Goal: Navigation & Orientation: Understand site structure

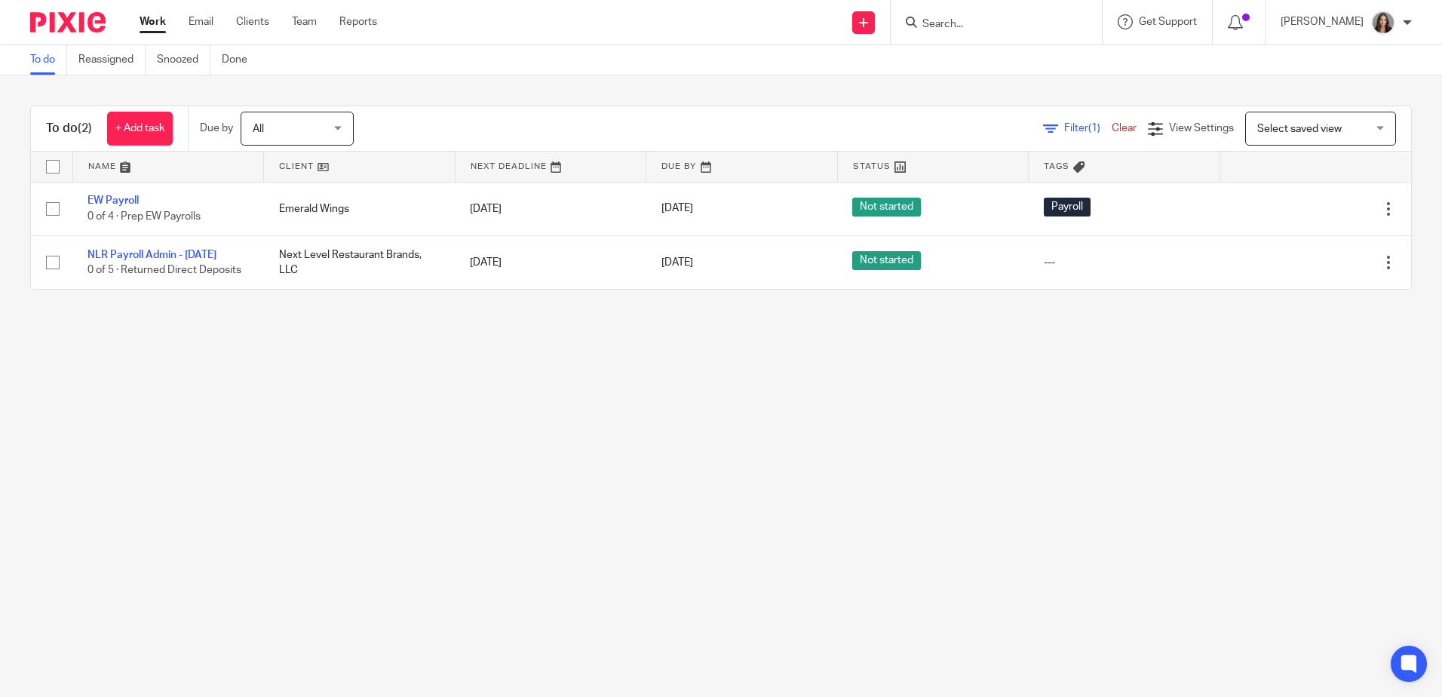
click at [155, 27] on link "Work" at bounding box center [152, 21] width 26 height 15
click at [134, 18] on div "Work Email Clients Team Reports Work Email Clients Team Reports Settings" at bounding box center [261, 22] width 275 height 44
click at [1396, 25] on div "[PERSON_NAME]" at bounding box center [1345, 23] width 131 height 24
click at [1347, 61] on span "My profile" at bounding box center [1348, 60] width 47 height 11
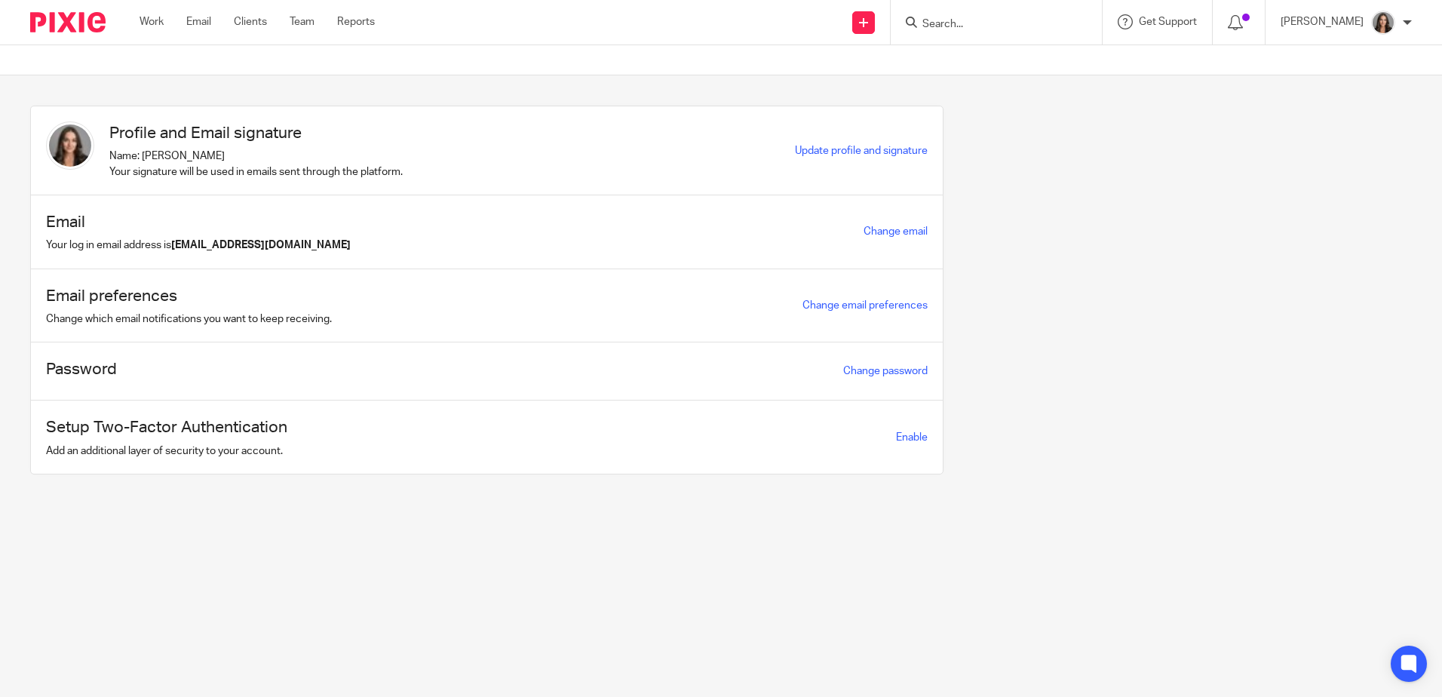
click at [1227, 23] on icon at bounding box center [1234, 22] width 15 height 15
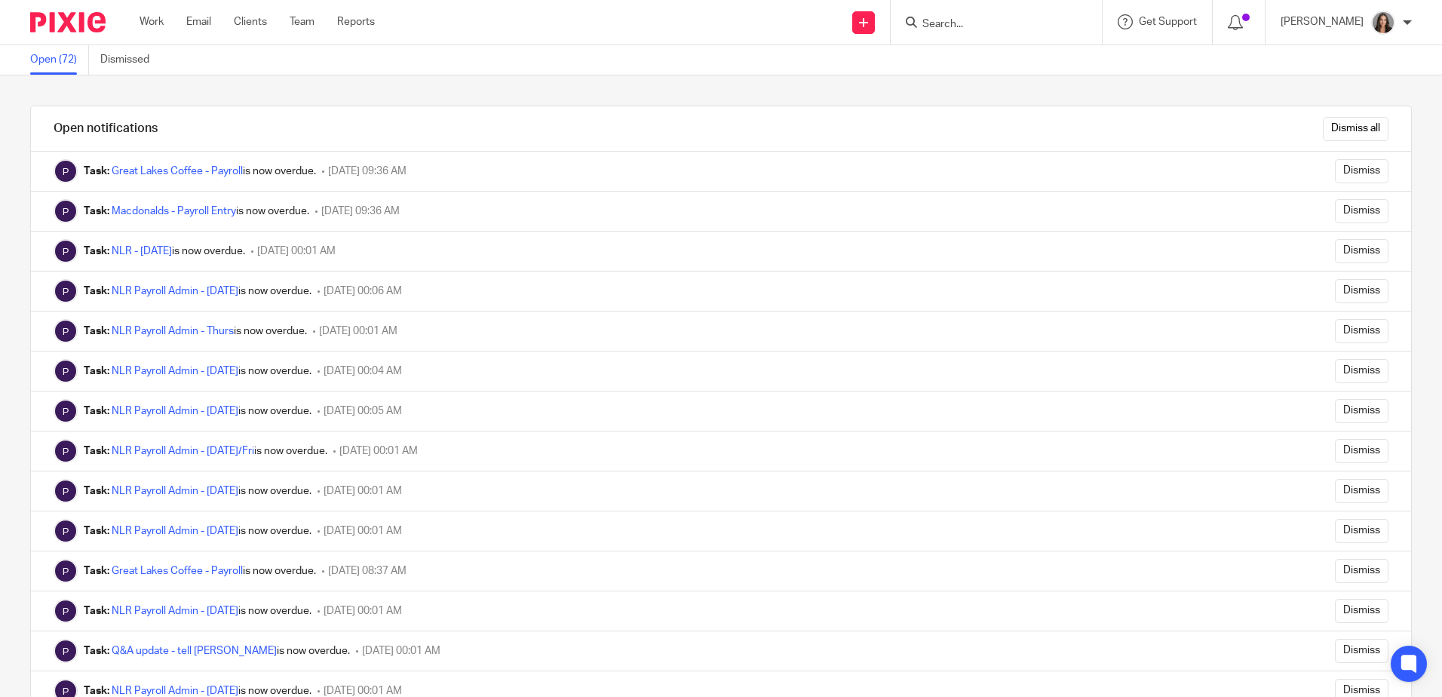
click at [35, 28] on img at bounding box center [67, 22] width 75 height 20
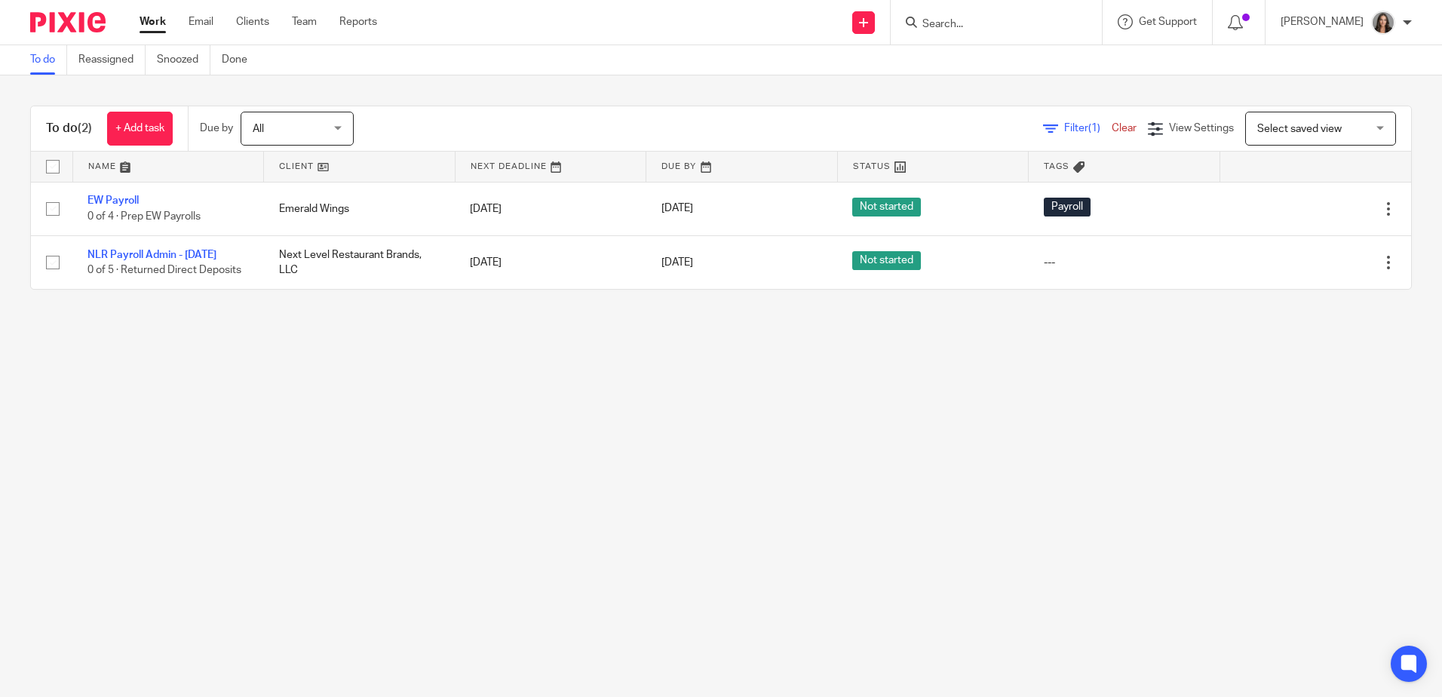
click at [319, 131] on span "All" at bounding box center [293, 128] width 80 height 32
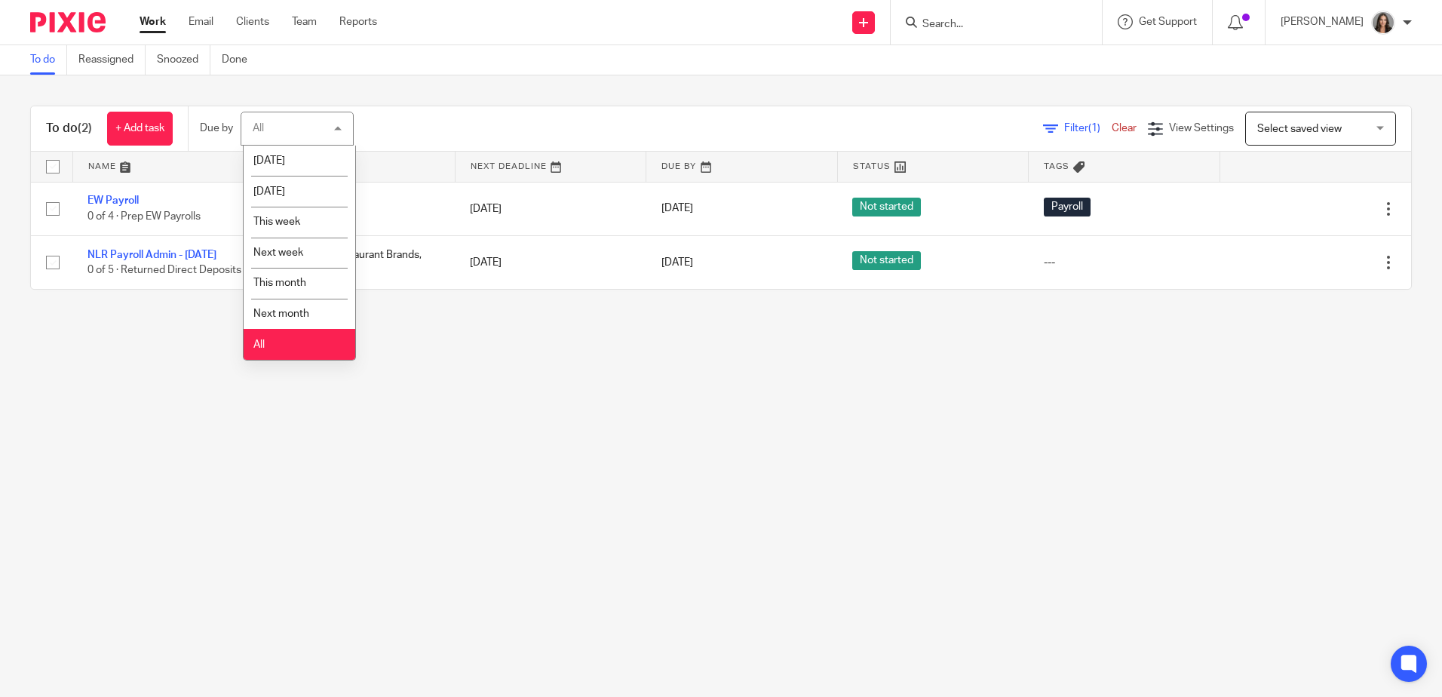
click at [317, 123] on div "All All" at bounding box center [297, 129] width 113 height 34
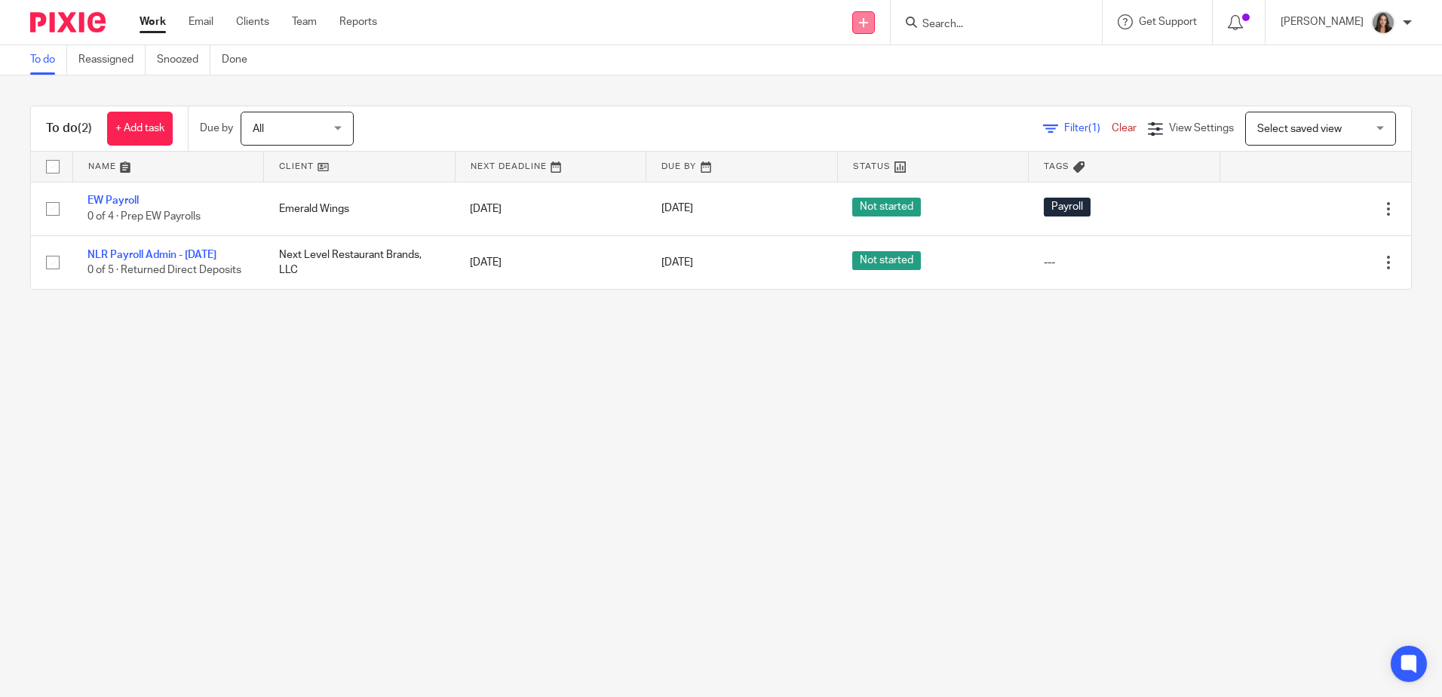
click at [852, 29] on link at bounding box center [863, 22] width 23 height 23
click at [734, 34] on div "Send new email Create task Add client Request signature Get Support Contact via…" at bounding box center [921, 22] width 1042 height 44
click at [1333, 22] on p "[PERSON_NAME]" at bounding box center [1321, 21] width 83 height 15
click at [57, 60] on link "To do" at bounding box center [48, 59] width 37 height 29
click at [252, 60] on link "Done" at bounding box center [240, 59] width 37 height 29
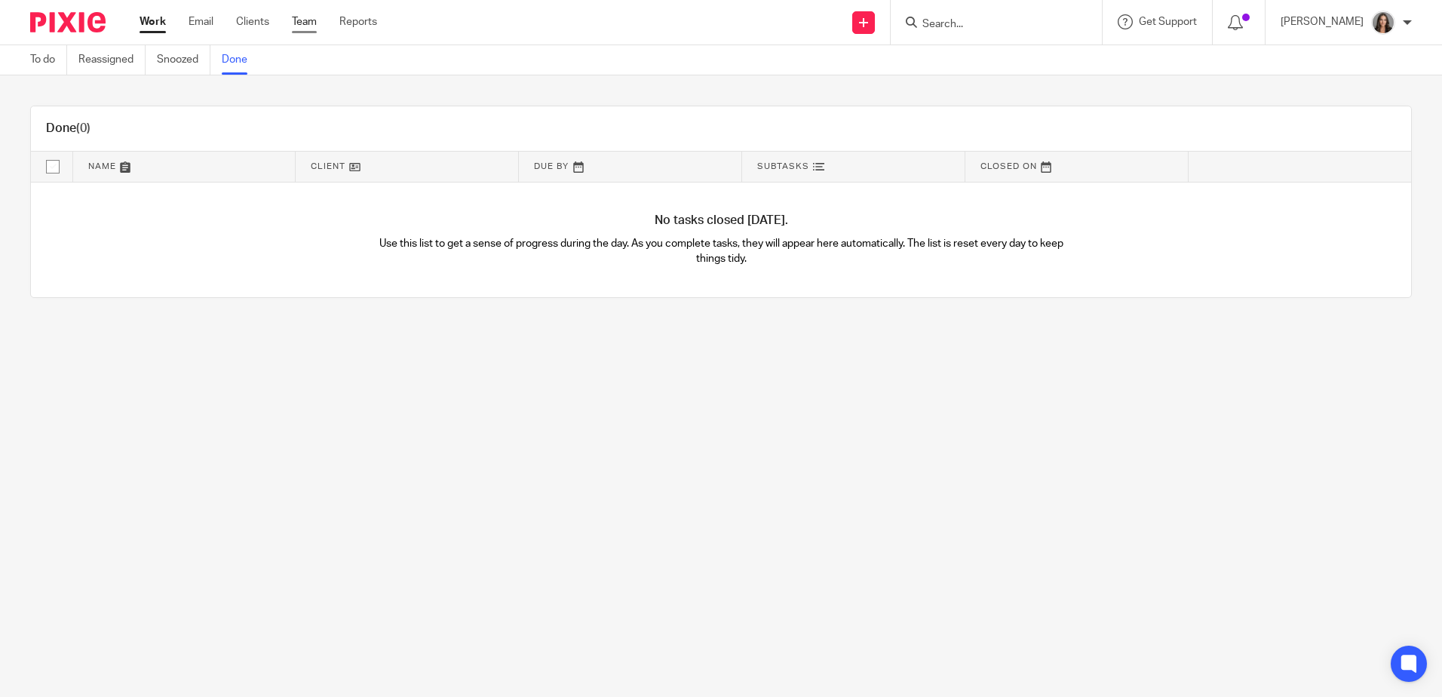
click at [311, 23] on link "Team" at bounding box center [304, 21] width 25 height 15
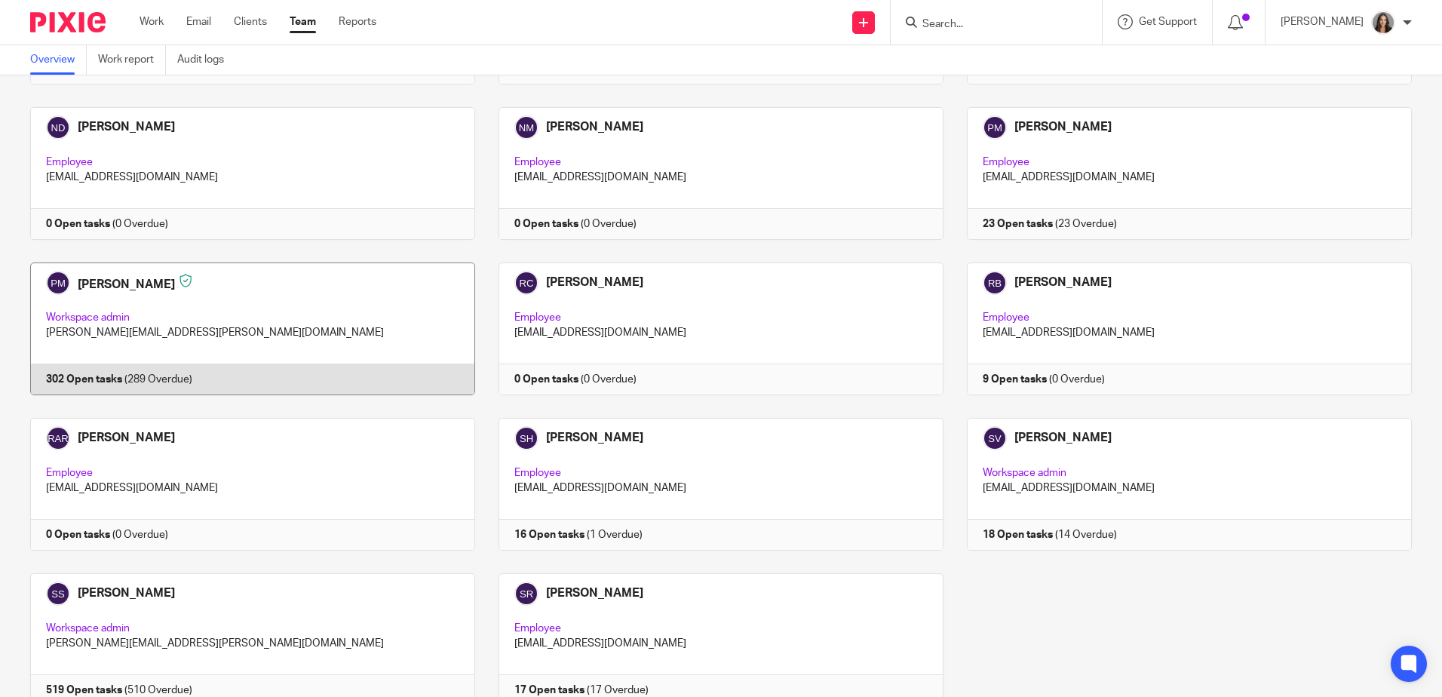
scroll to position [2137, 0]
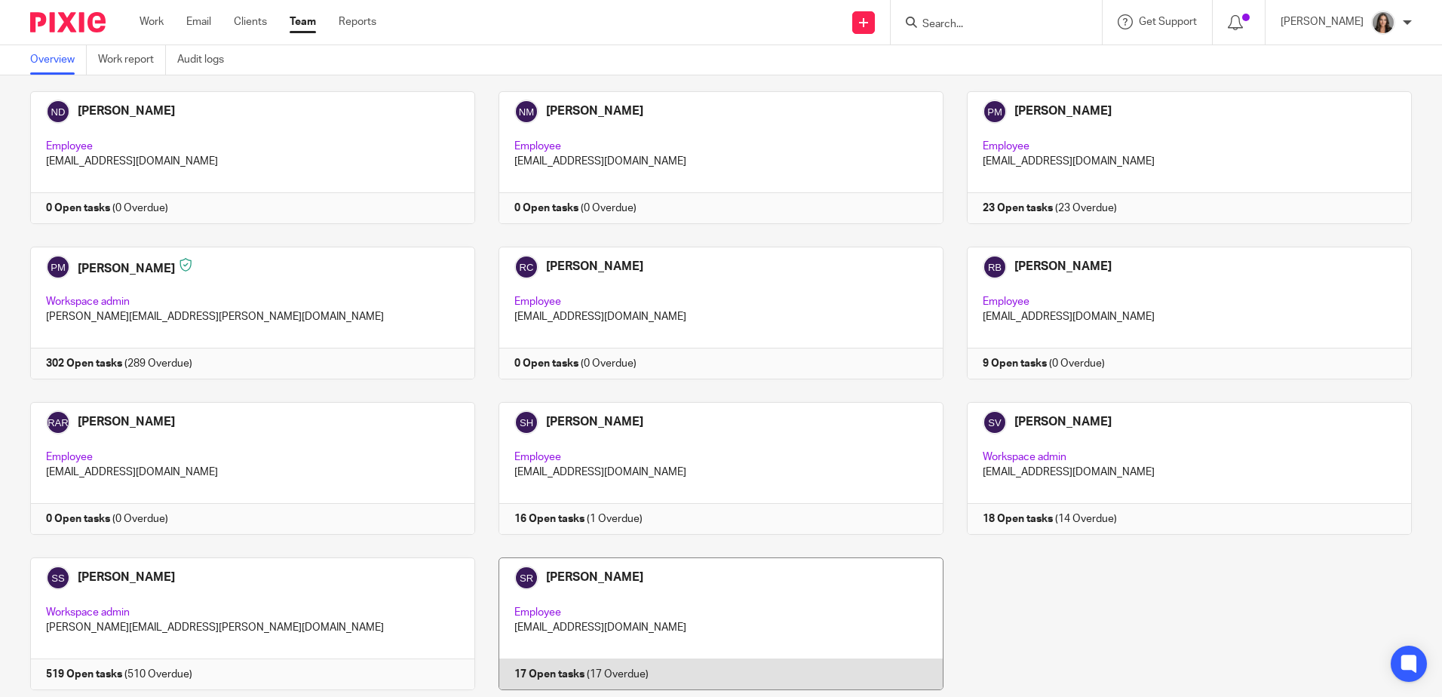
click at [642, 557] on link at bounding box center [709, 623] width 468 height 133
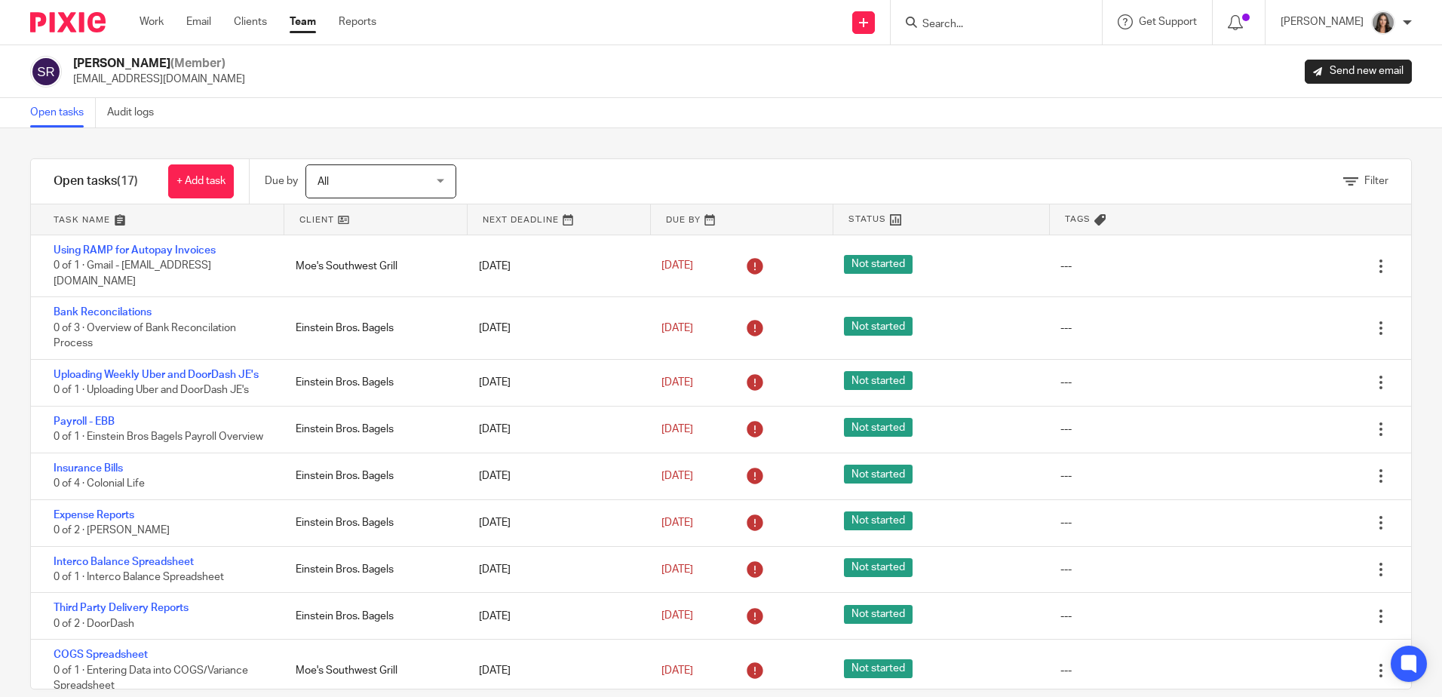
click at [296, 18] on link "Team" at bounding box center [303, 21] width 26 height 15
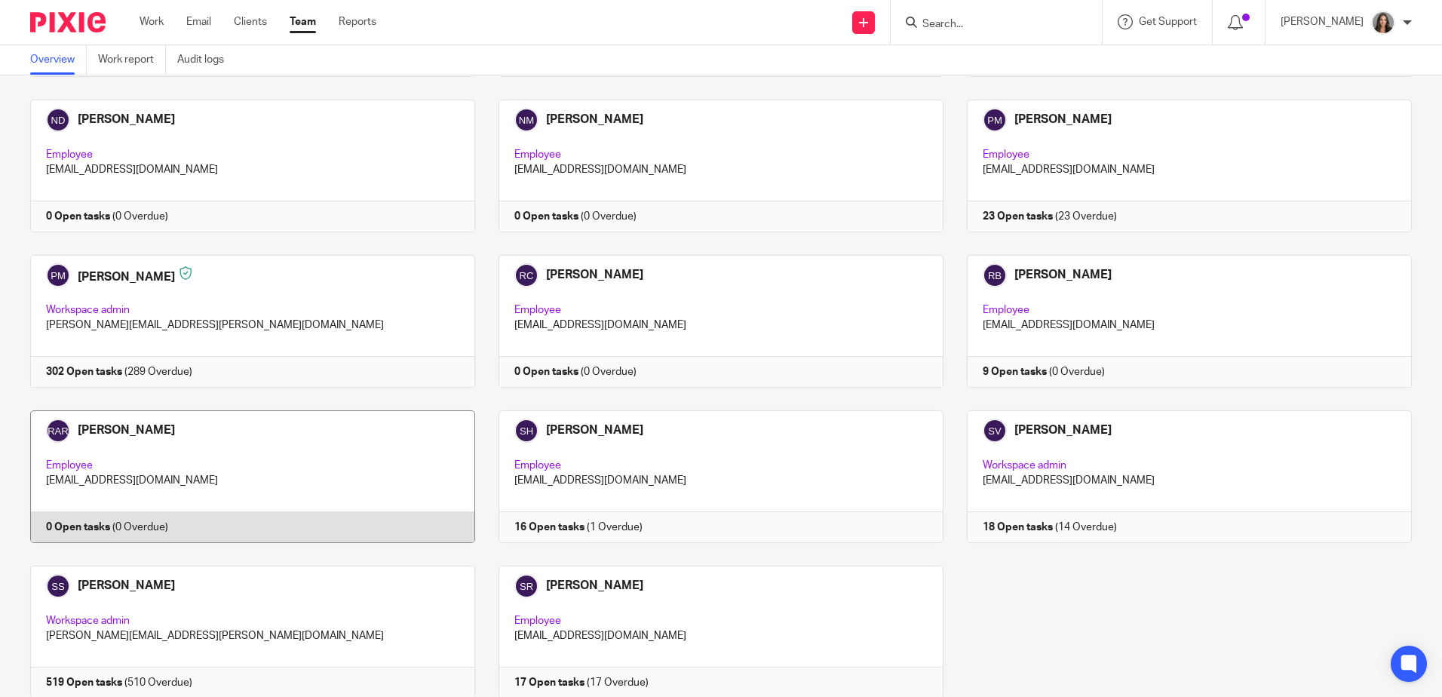
scroll to position [2137, 0]
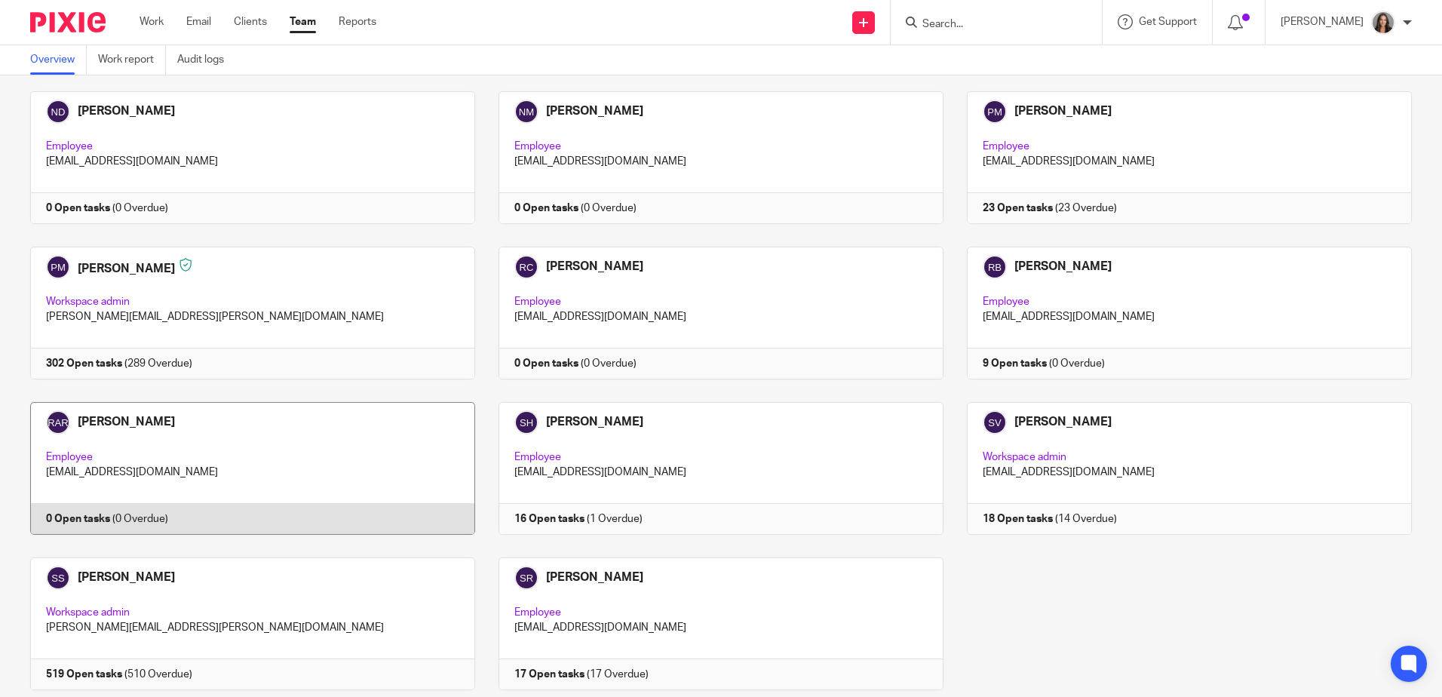
click at [242, 402] on link at bounding box center [241, 468] width 468 height 133
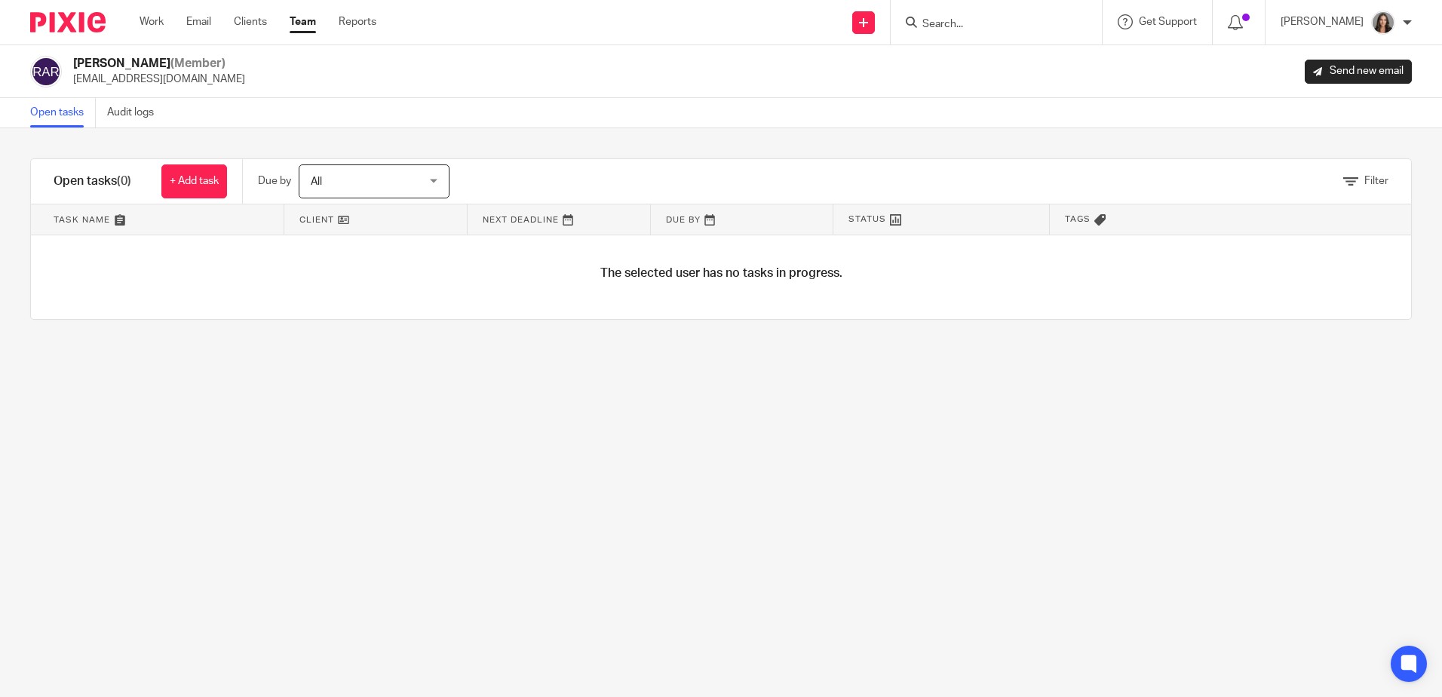
click at [370, 170] on span "All" at bounding box center [366, 181] width 110 height 32
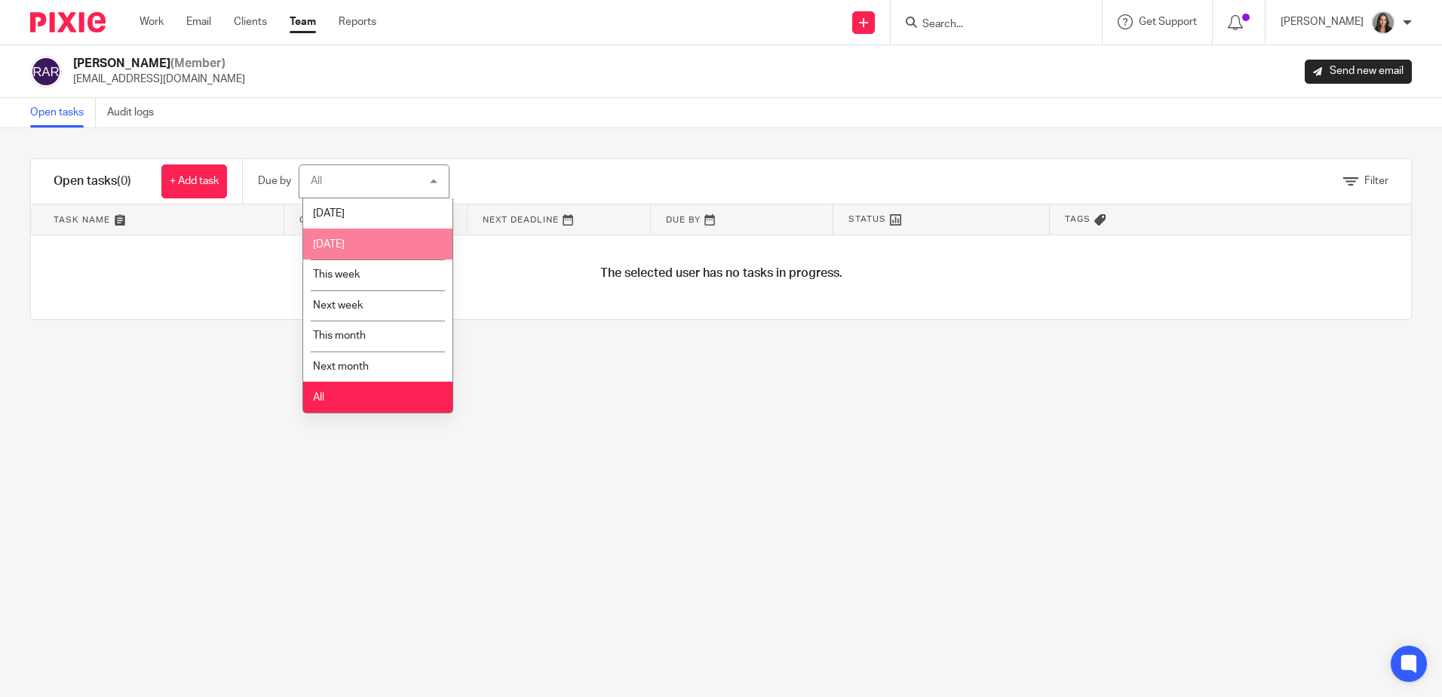
click at [379, 245] on li "[DATE]" at bounding box center [377, 243] width 149 height 31
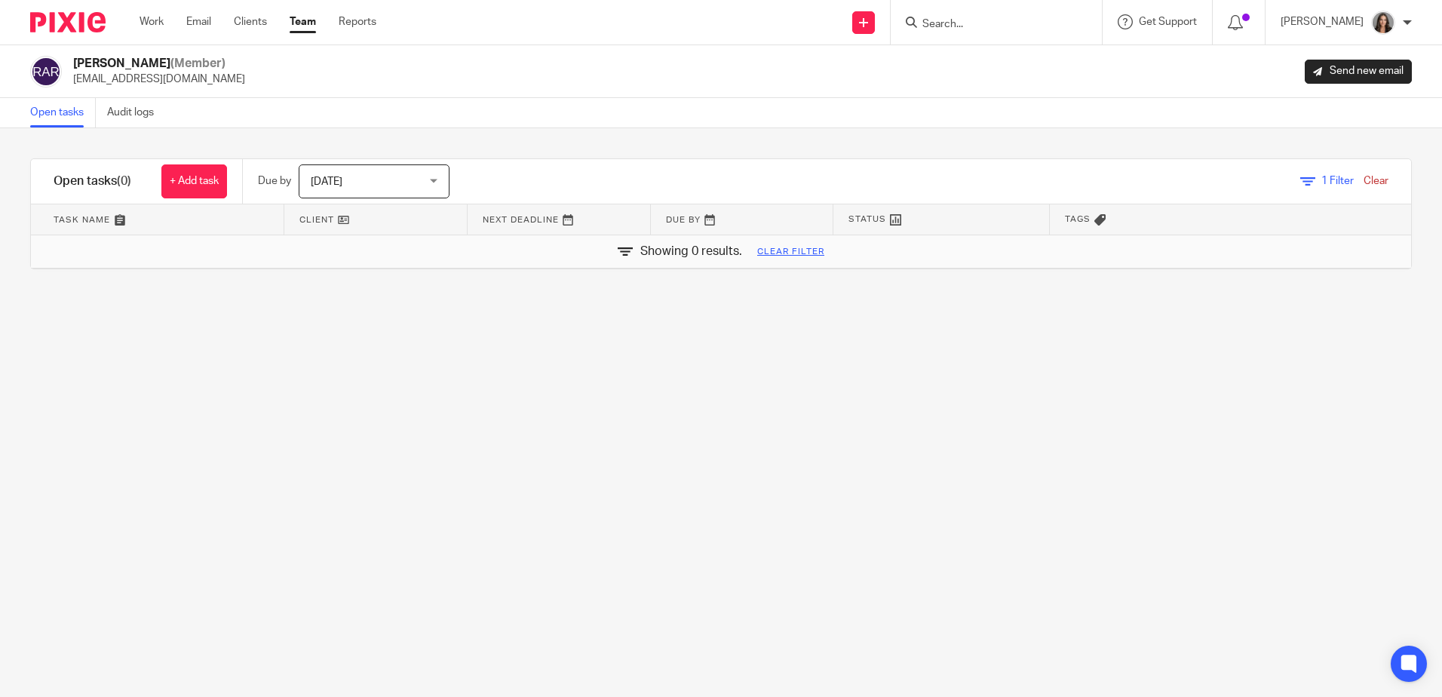
click at [403, 173] on span "[DATE]" at bounding box center [366, 181] width 110 height 32
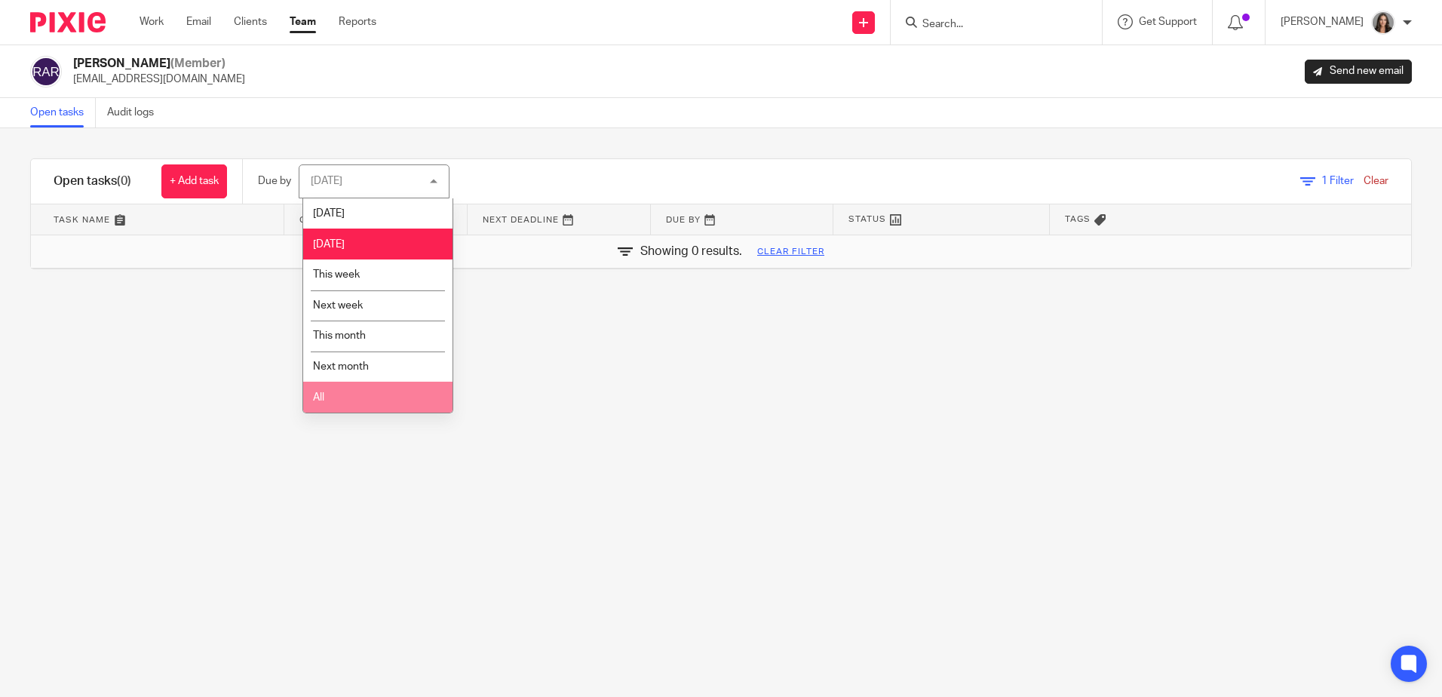
click at [374, 385] on li "All" at bounding box center [377, 396] width 149 height 31
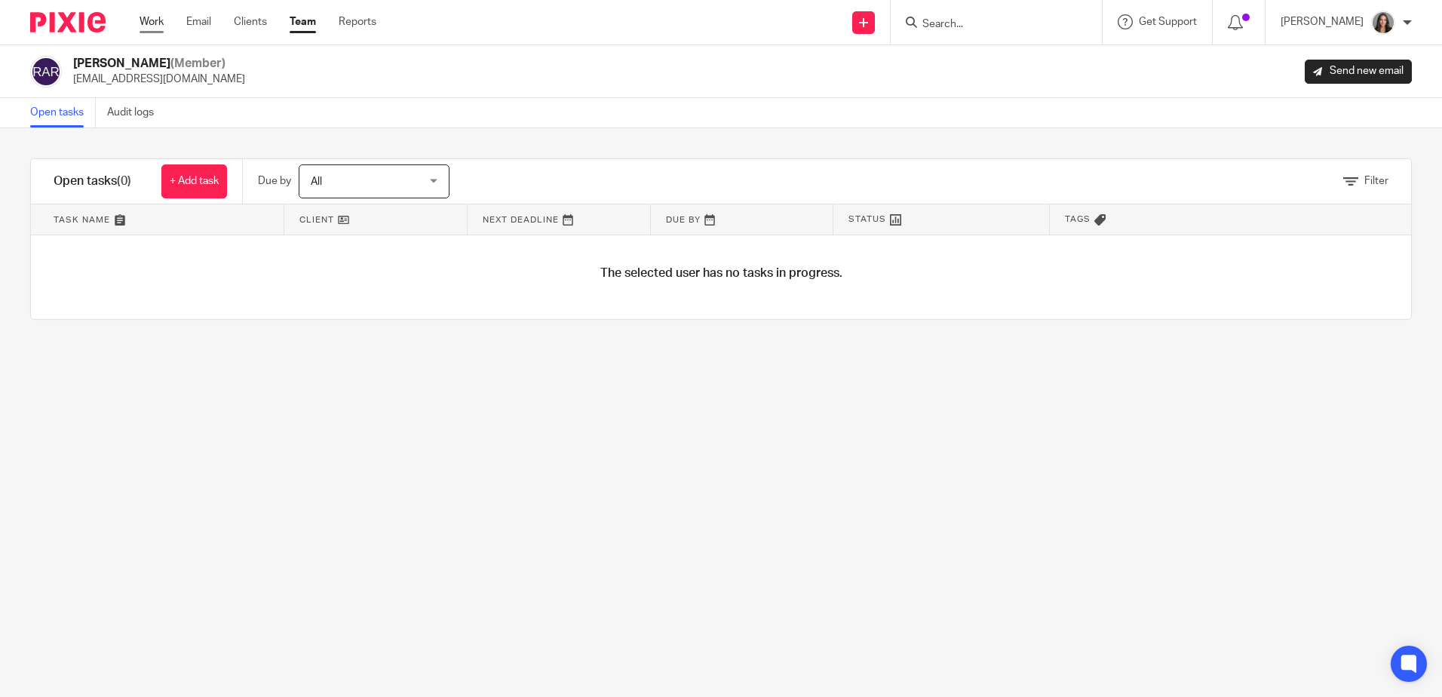
click at [158, 16] on link "Work" at bounding box center [151, 21] width 24 height 15
